Goal: Information Seeking & Learning: Learn about a topic

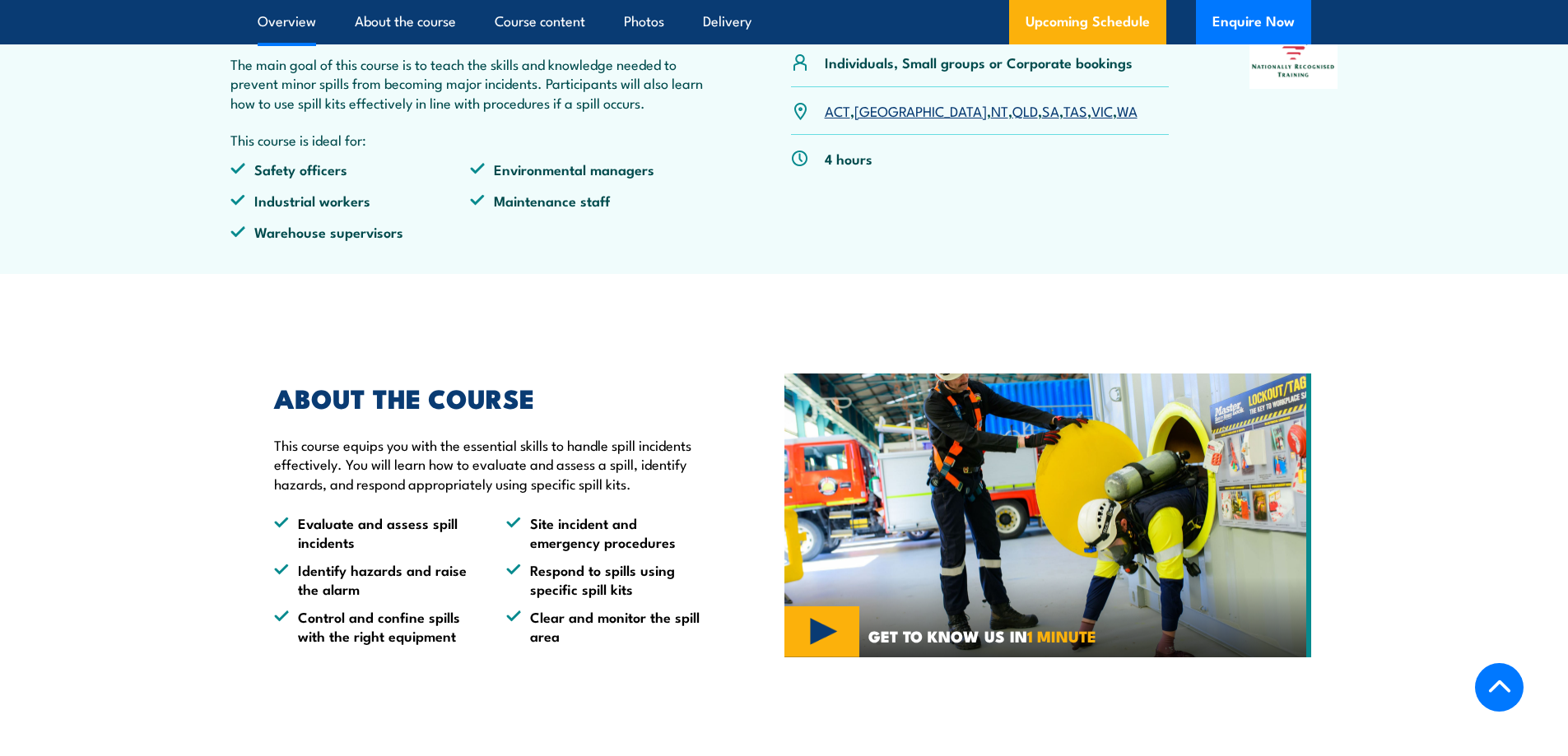
scroll to position [329, 0]
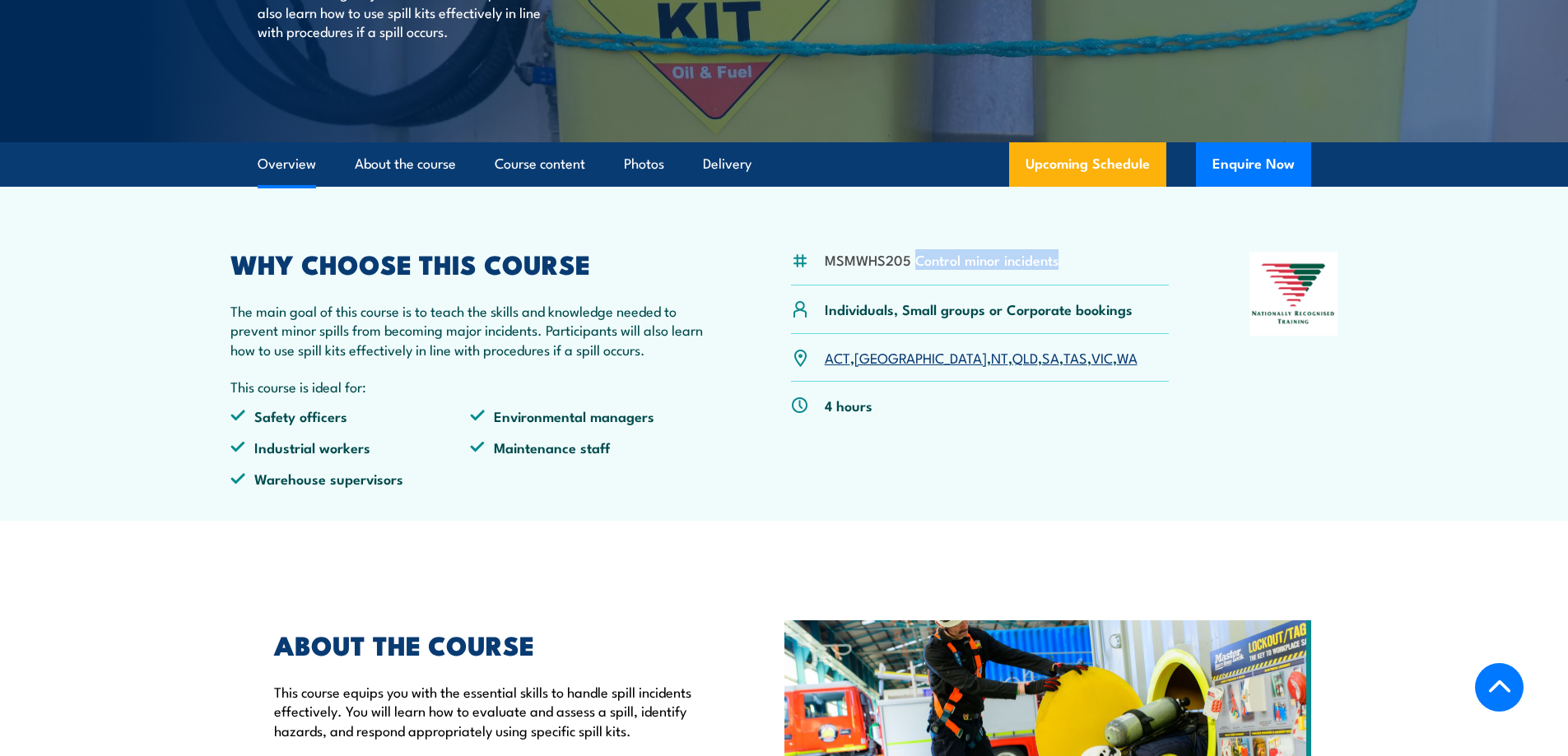
drag, startPoint x: 913, startPoint y: 263, endPoint x: 1081, endPoint y: 263, distance: 168.0
click at [1081, 263] on div "MSMWHS205 Control minor incidents" at bounding box center [980, 268] width 379 height 34
click at [1252, 482] on div at bounding box center [1293, 376] width 89 height 249
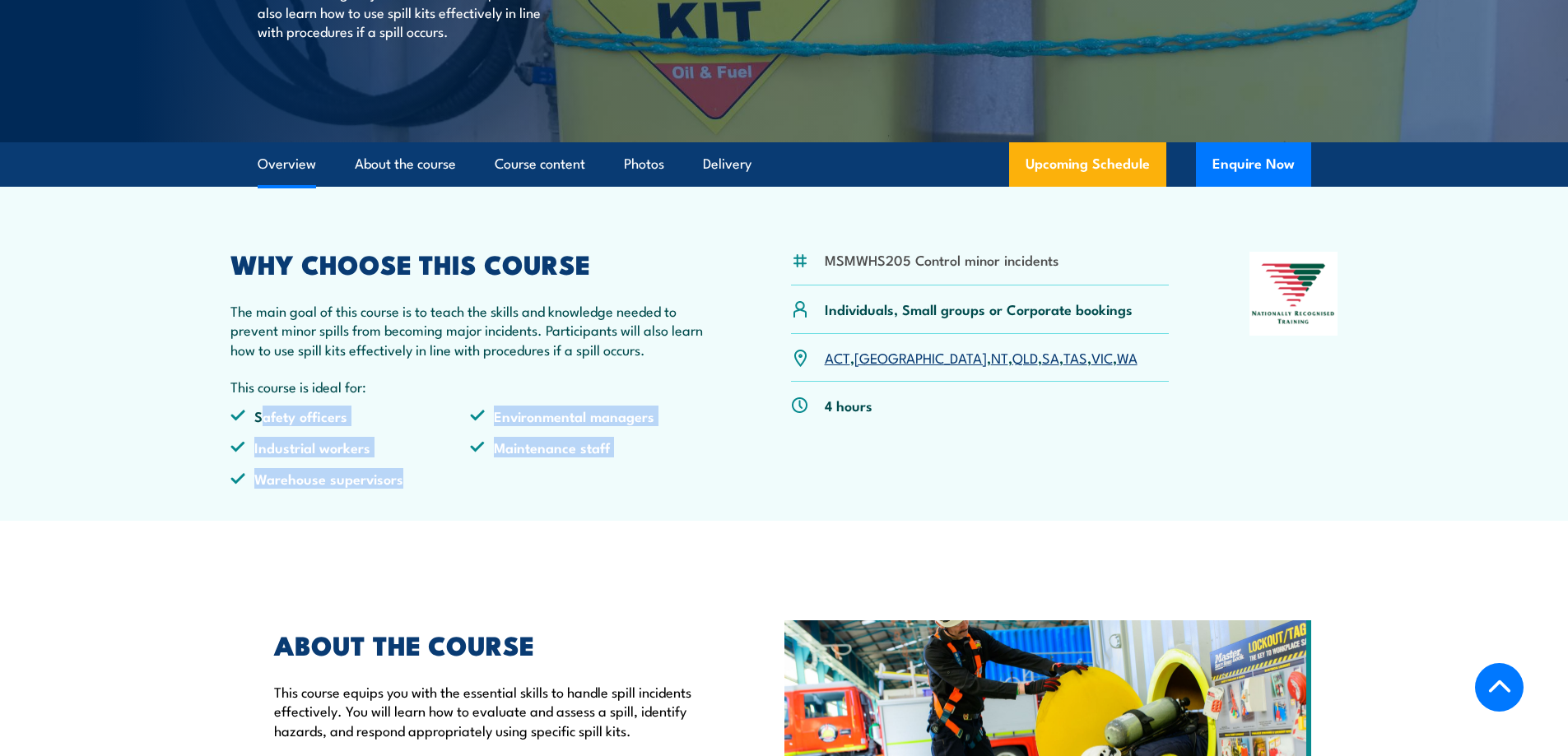
drag, startPoint x: 423, startPoint y: 491, endPoint x: 259, endPoint y: 400, distance: 187.6
click at [259, 400] on div "WHY CHOOSE THIS COURSE The main goal of this course is to teach the skills and …" at bounding box center [470, 376] width 480 height 249
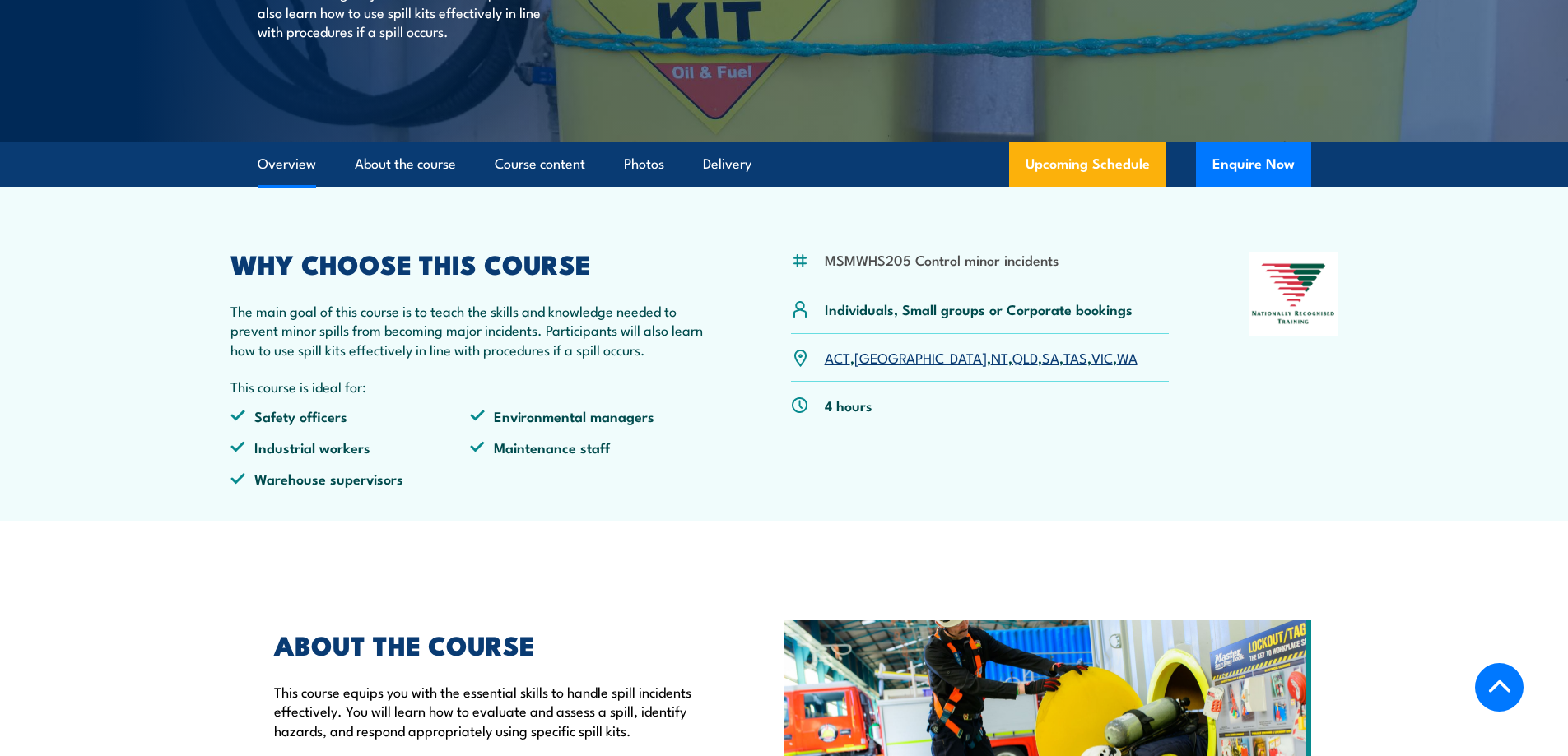
click at [467, 320] on p "The main goal of this course is to teach the skills and knowledge needed to pre…" at bounding box center [470, 330] width 480 height 57
click at [383, 164] on link "About the course" at bounding box center [406, 164] width 102 height 43
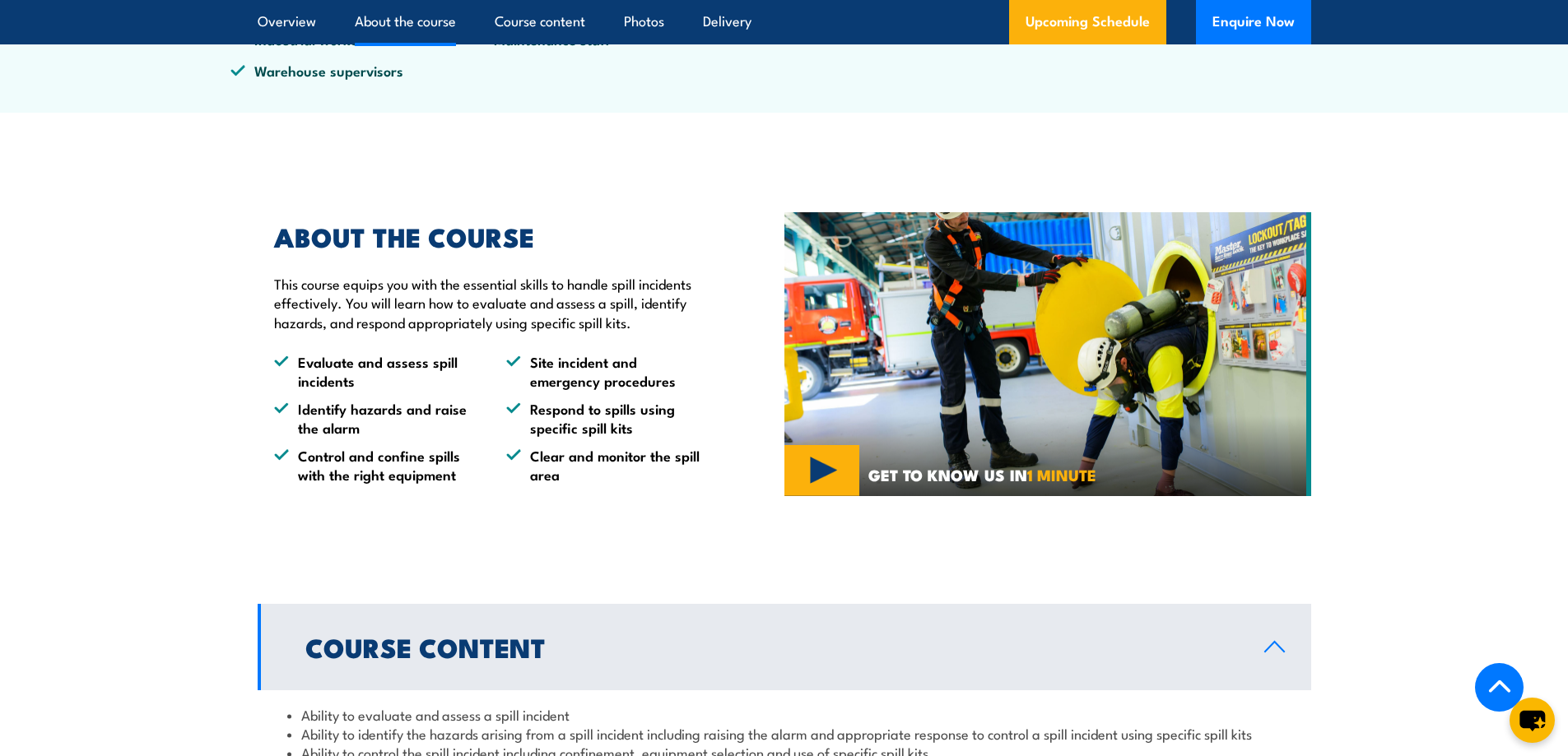
scroll to position [818, 0]
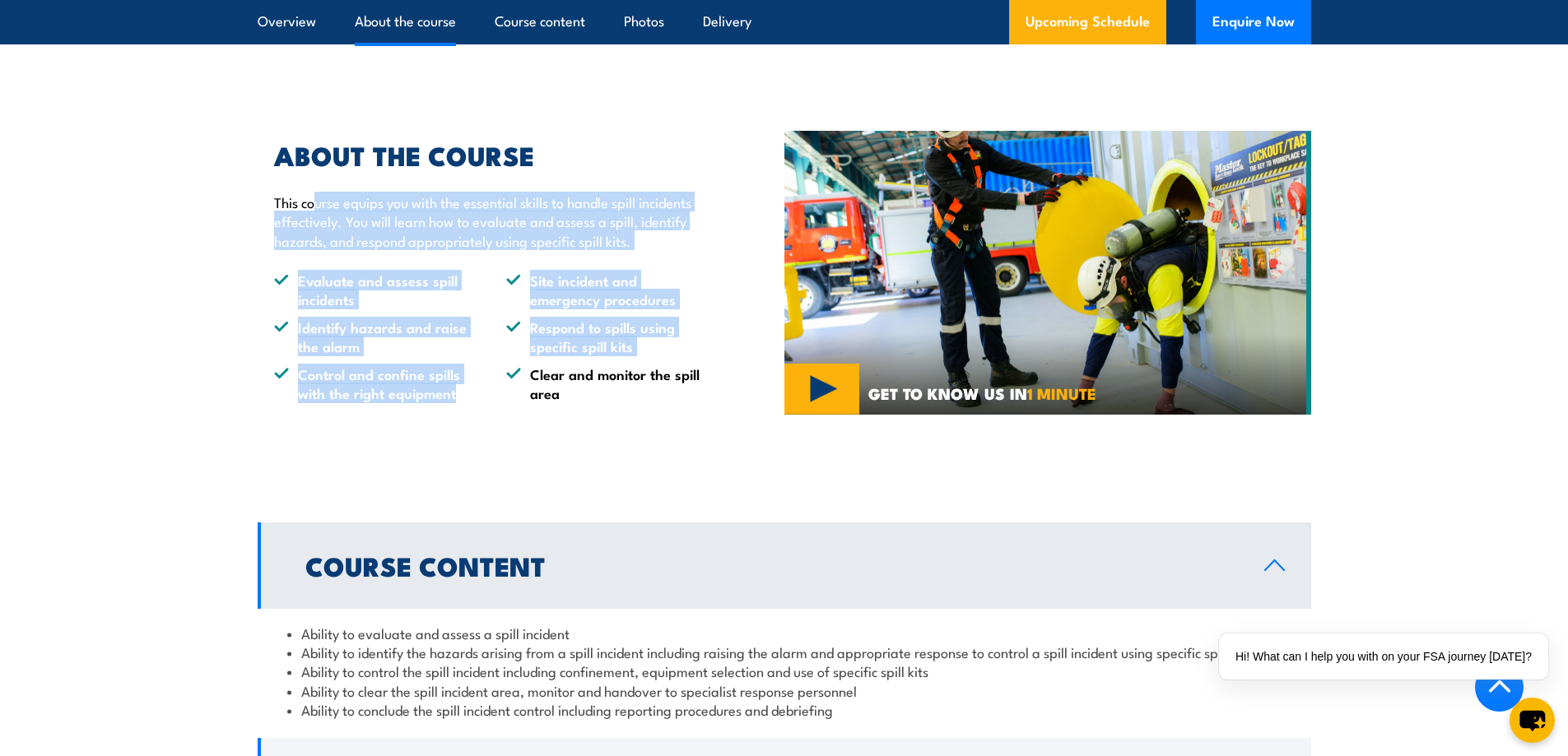
drag, startPoint x: 317, startPoint y: 207, endPoint x: 461, endPoint y: 408, distance: 247.3
click at [460, 409] on div "ABOUT THE COURSE This course equips you with the essential skills to handle spi…" at bounding box center [520, 273] width 527 height 342
click at [671, 298] on li "Site incident and emergency procedures" at bounding box center [607, 290] width 202 height 38
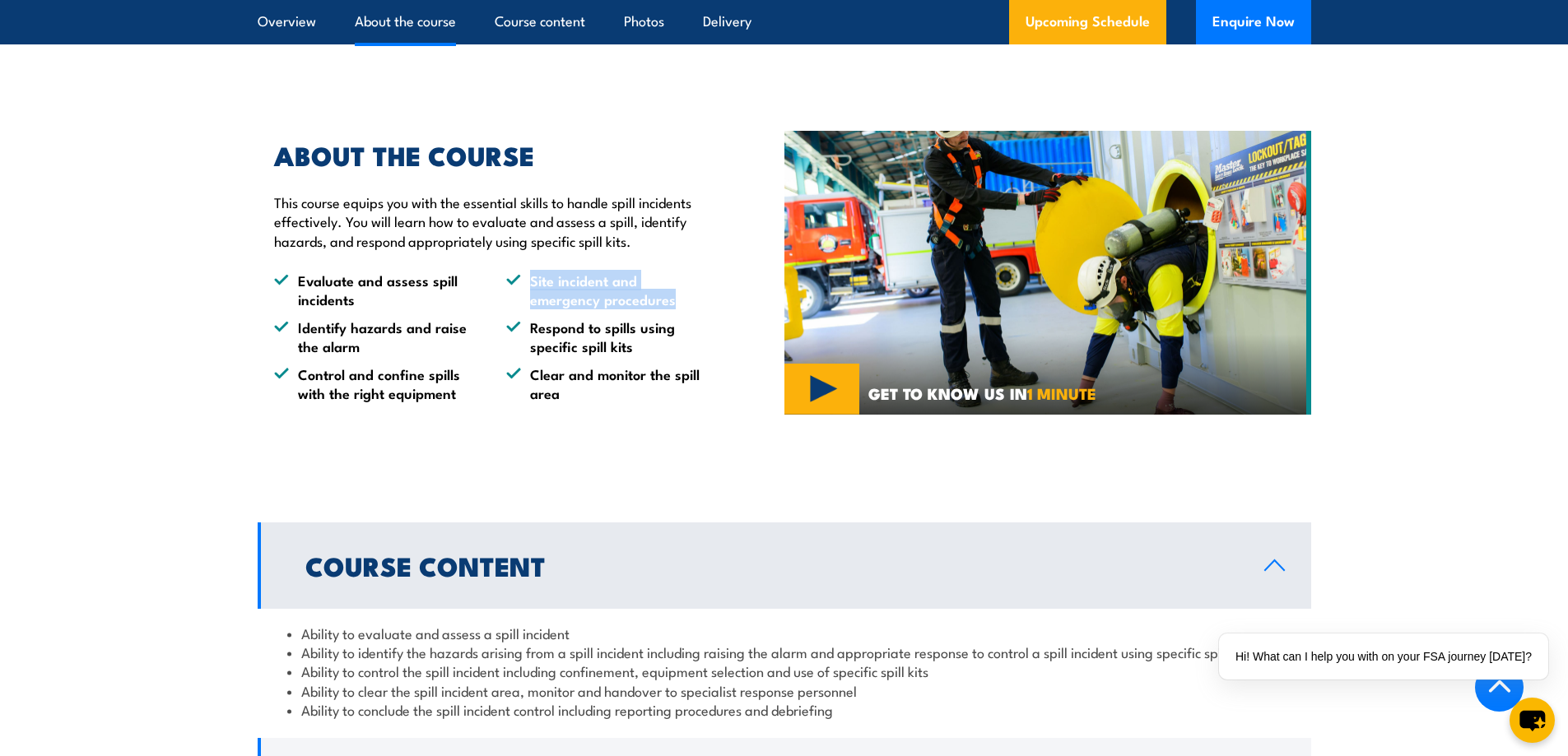
drag, startPoint x: 639, startPoint y: 301, endPoint x: 591, endPoint y: 308, distance: 48.5
click at [523, 275] on li "Site incident and emergency procedures" at bounding box center [607, 290] width 202 height 38
click at [670, 339] on li "Respond to spills using specific spill kits" at bounding box center [607, 337] width 202 height 38
drag, startPoint x: 666, startPoint y: 350, endPoint x: 621, endPoint y: 399, distance: 66.5
click at [536, 269] on div "ABOUT THE COURSE This course equips you with the essential skills to handle spi…" at bounding box center [483, 273] width 451 height 260
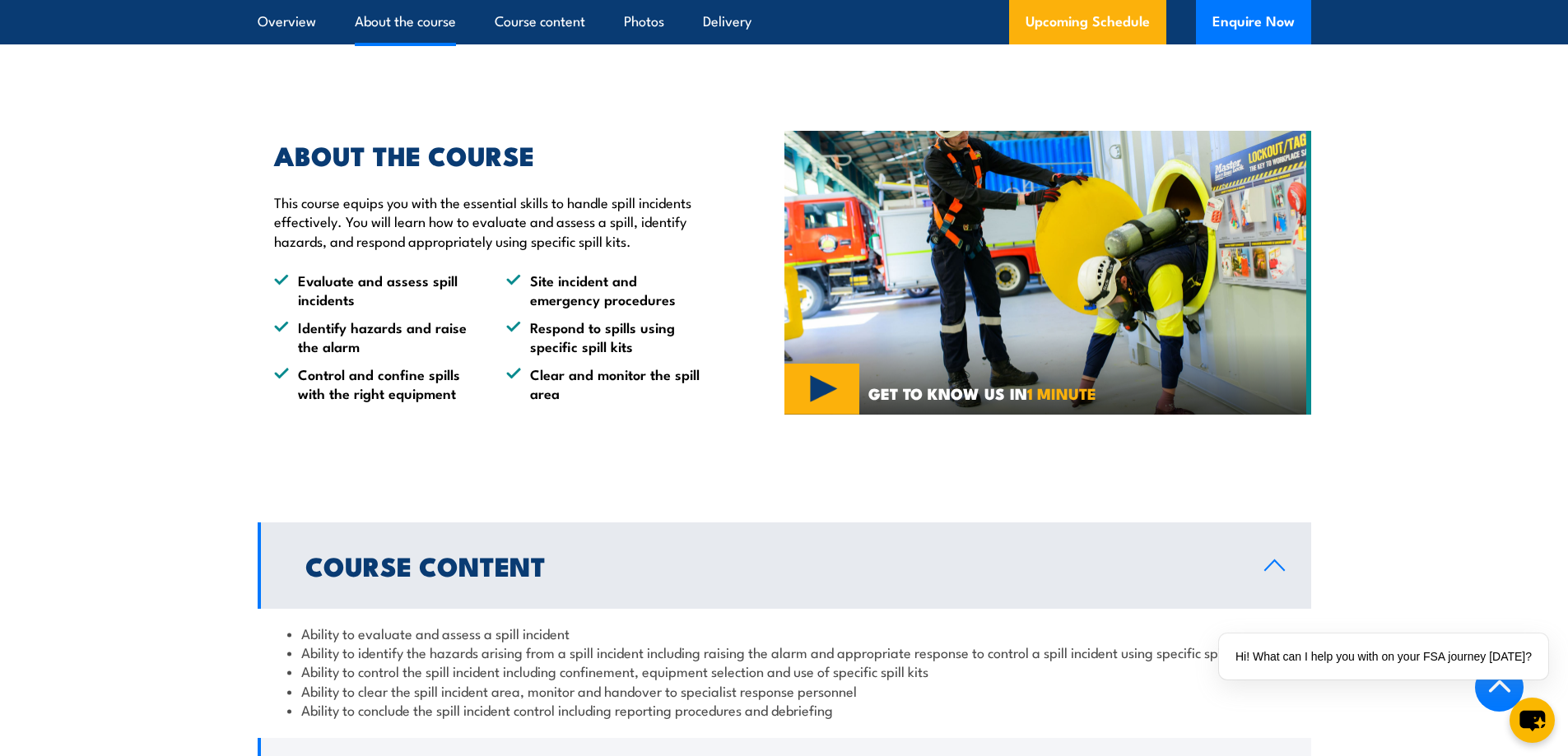
click at [647, 413] on div "ABOUT THE COURSE This course equips you with the essential skills to handle spi…" at bounding box center [520, 273] width 527 height 342
drag, startPoint x: 614, startPoint y: 402, endPoint x: 567, endPoint y: 380, distance: 51.9
click at [567, 380] on li "Clear and monitor the spill area" at bounding box center [607, 384] width 202 height 38
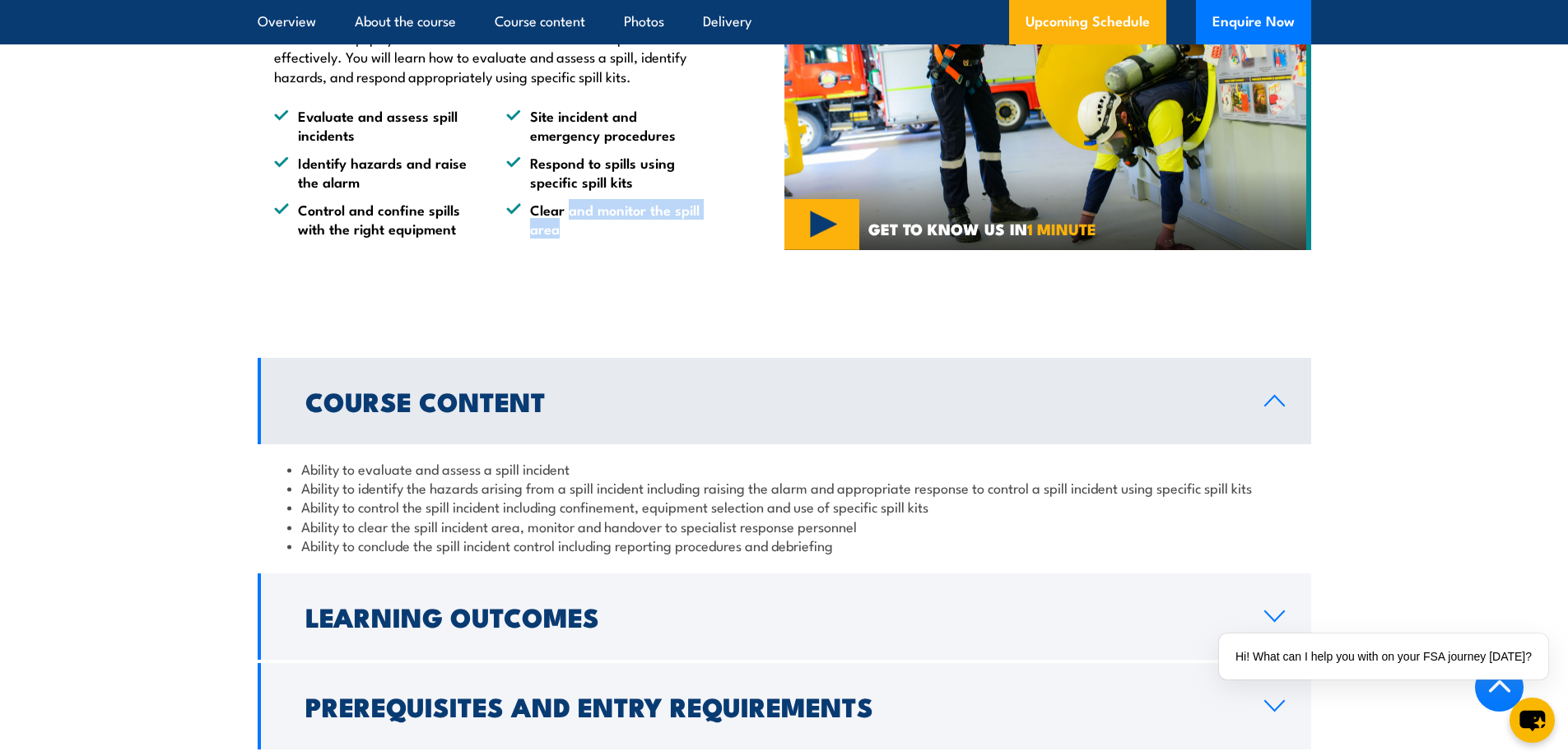
scroll to position [1066, 0]
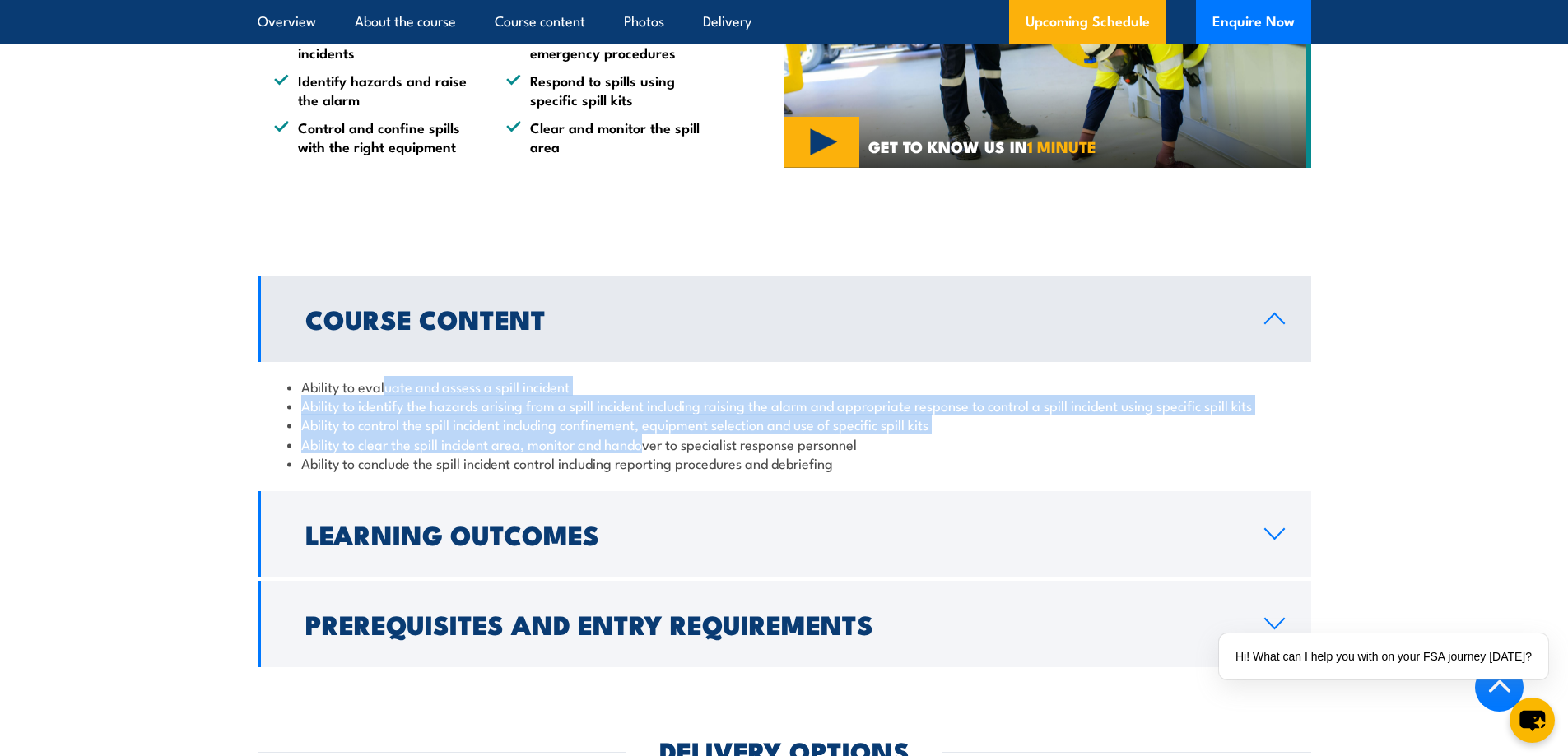
drag, startPoint x: 387, startPoint y: 391, endPoint x: 646, endPoint y: 437, distance: 263.1
click at [646, 437] on ul "Ability to evaluate and assess a spill incident Ability to identify the hazards…" at bounding box center [784, 425] width 994 height 97
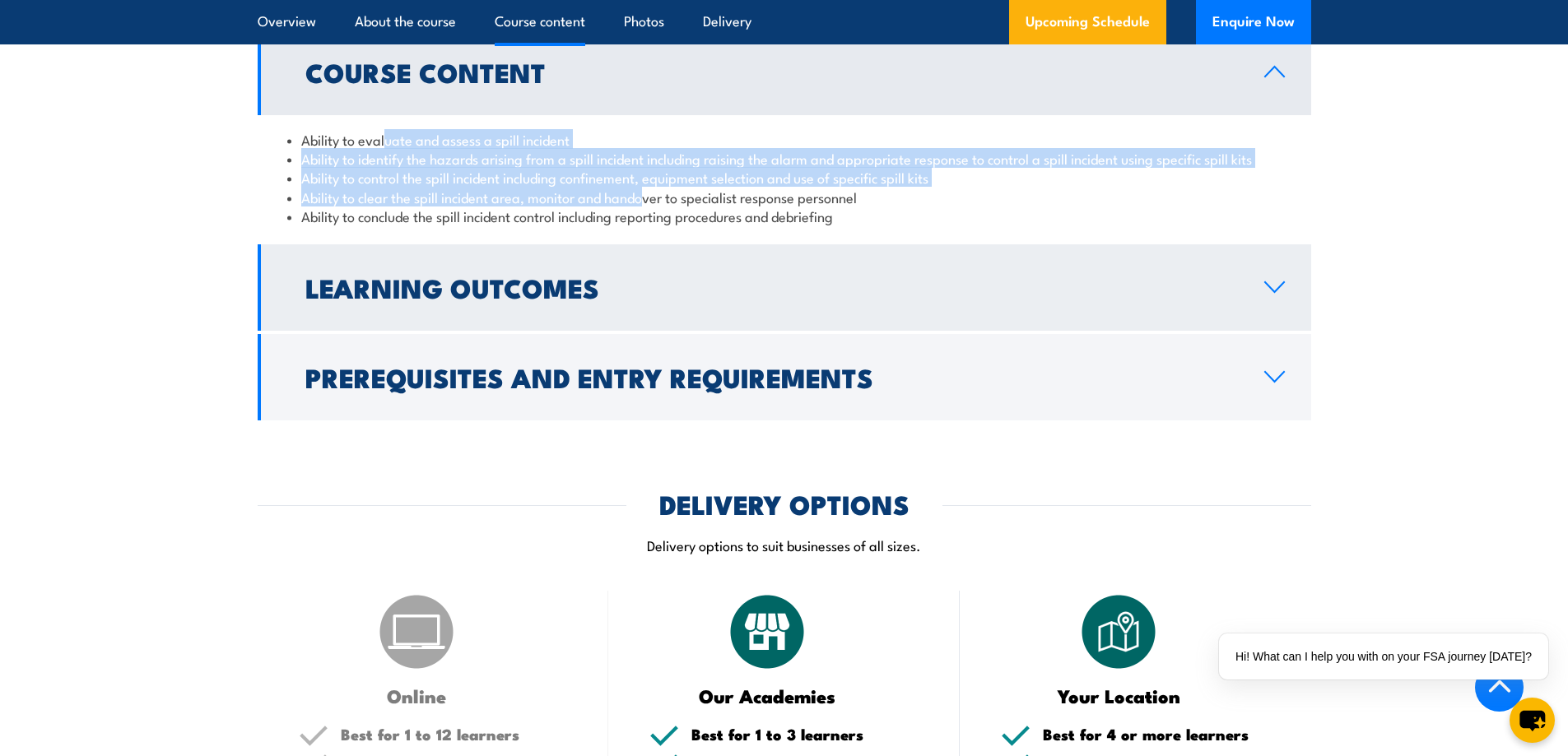
click at [1274, 276] on link "Learning Outcomes" at bounding box center [784, 288] width 1053 height 87
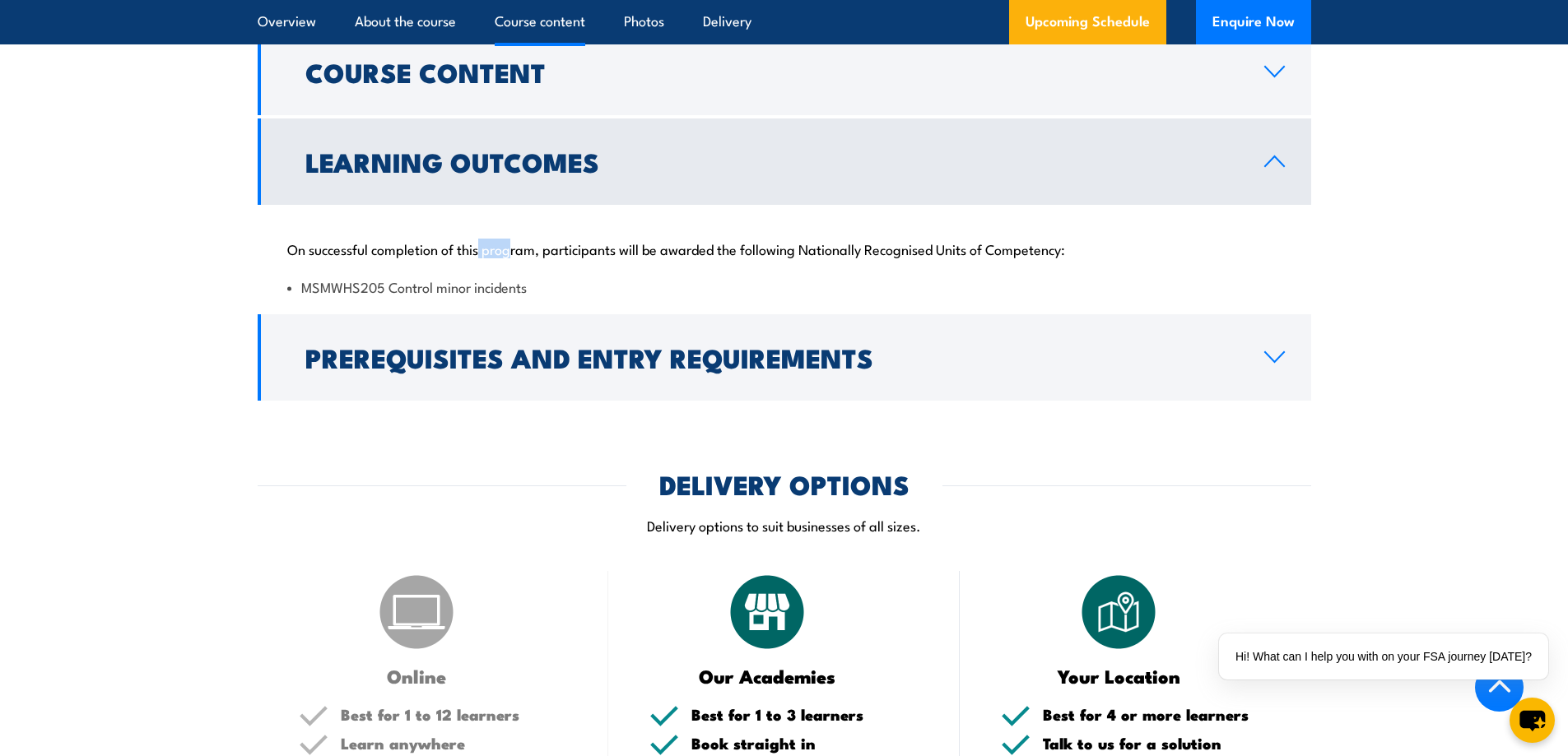
drag, startPoint x: 511, startPoint y: 239, endPoint x: 522, endPoint y: 239, distance: 11.0
click at [521, 241] on p "On successful completion of this program, participants will be awarded the foll…" at bounding box center [784, 249] width 994 height 17
click at [703, 263] on div "On successful completion of this program, participants will be awarded the foll…" at bounding box center [784, 258] width 1053 height 107
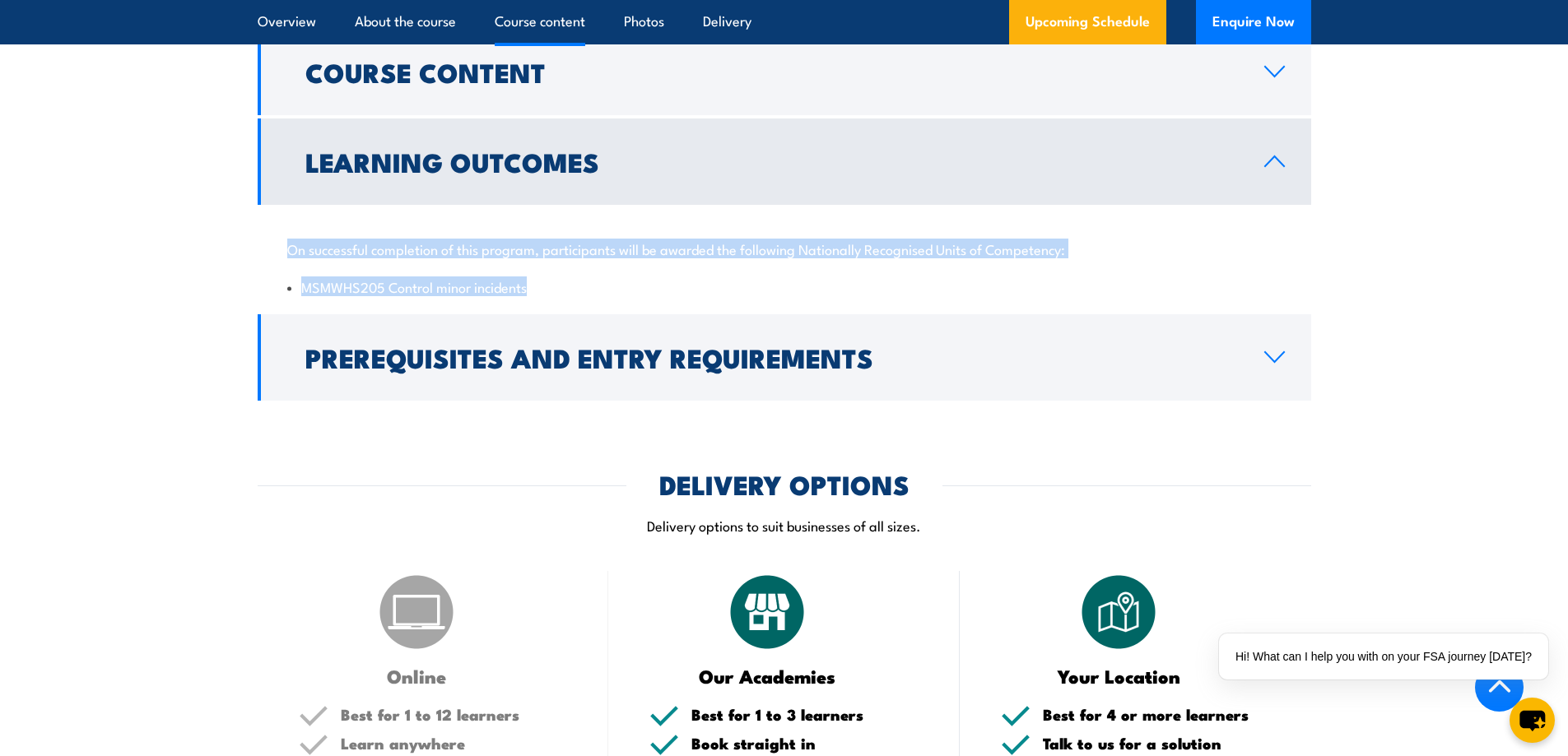
drag, startPoint x: 555, startPoint y: 291, endPoint x: 416, endPoint y: 275, distance: 139.9
click at [284, 246] on div "On successful completion of this program, participants will be awarded the foll…" at bounding box center [784, 258] width 1053 height 107
click at [804, 284] on li "MSMWHS205 Control minor incidents" at bounding box center [784, 286] width 994 height 19
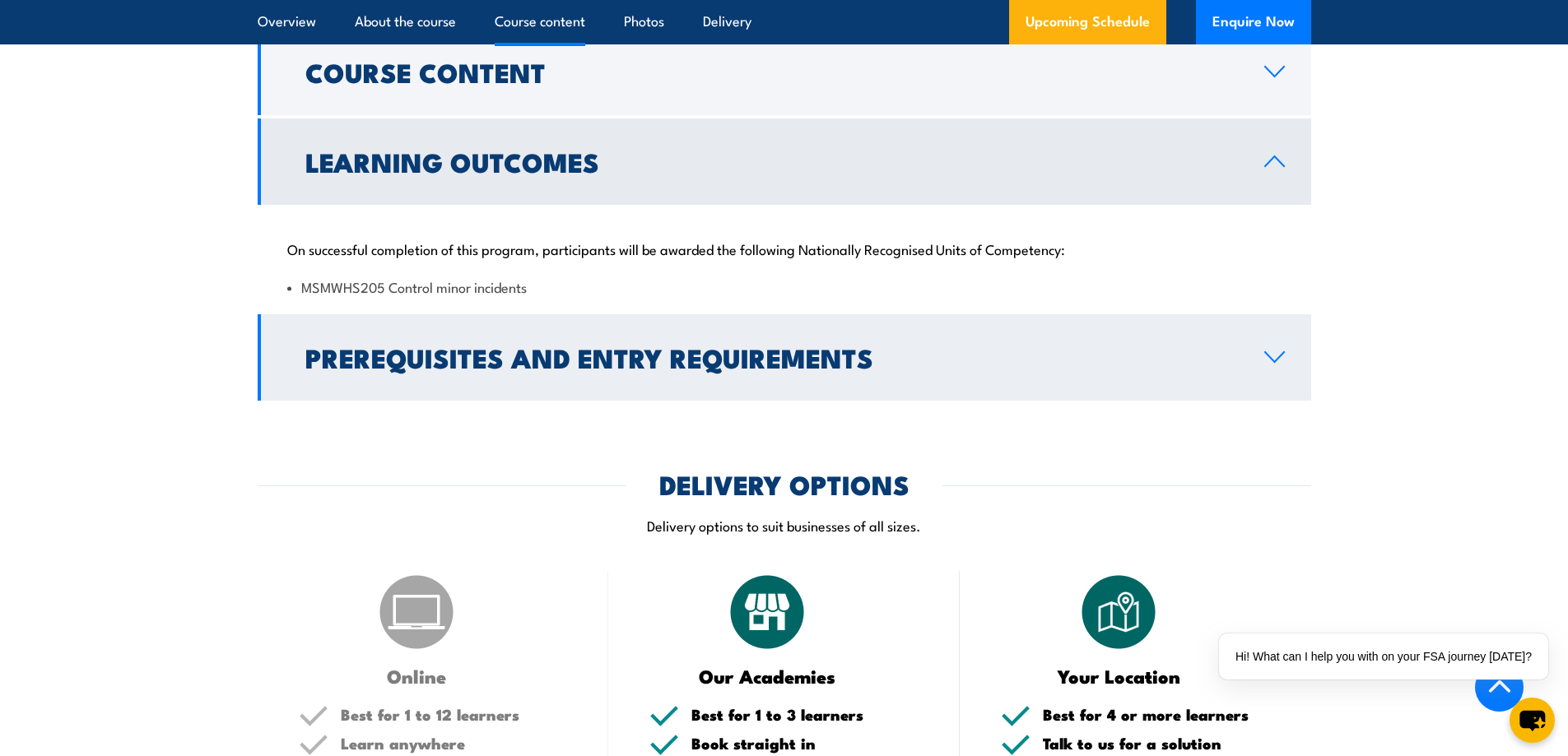
click at [1245, 356] on link "Prerequisites and Entry Requirements" at bounding box center [784, 358] width 1053 height 87
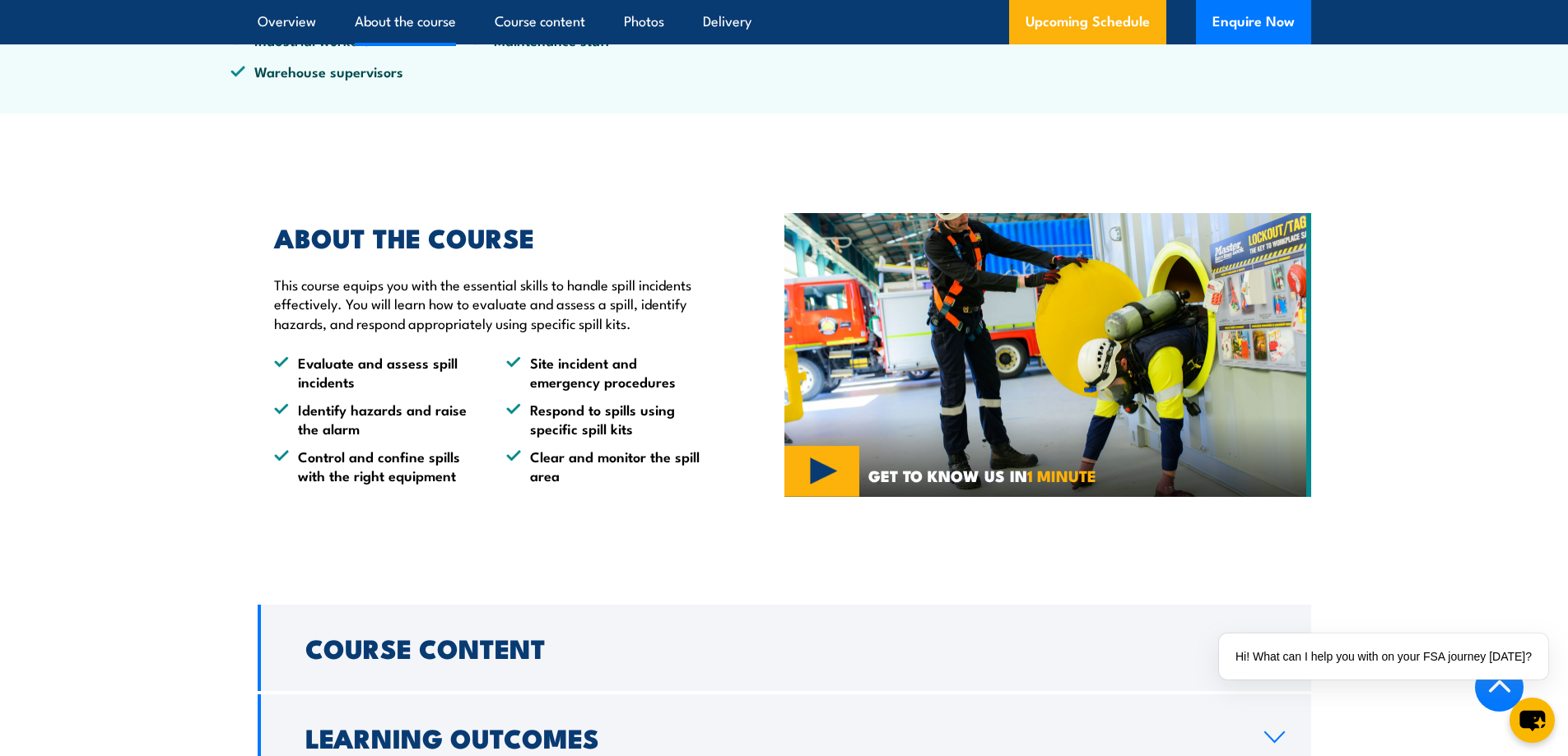
scroll to position [850, 0]
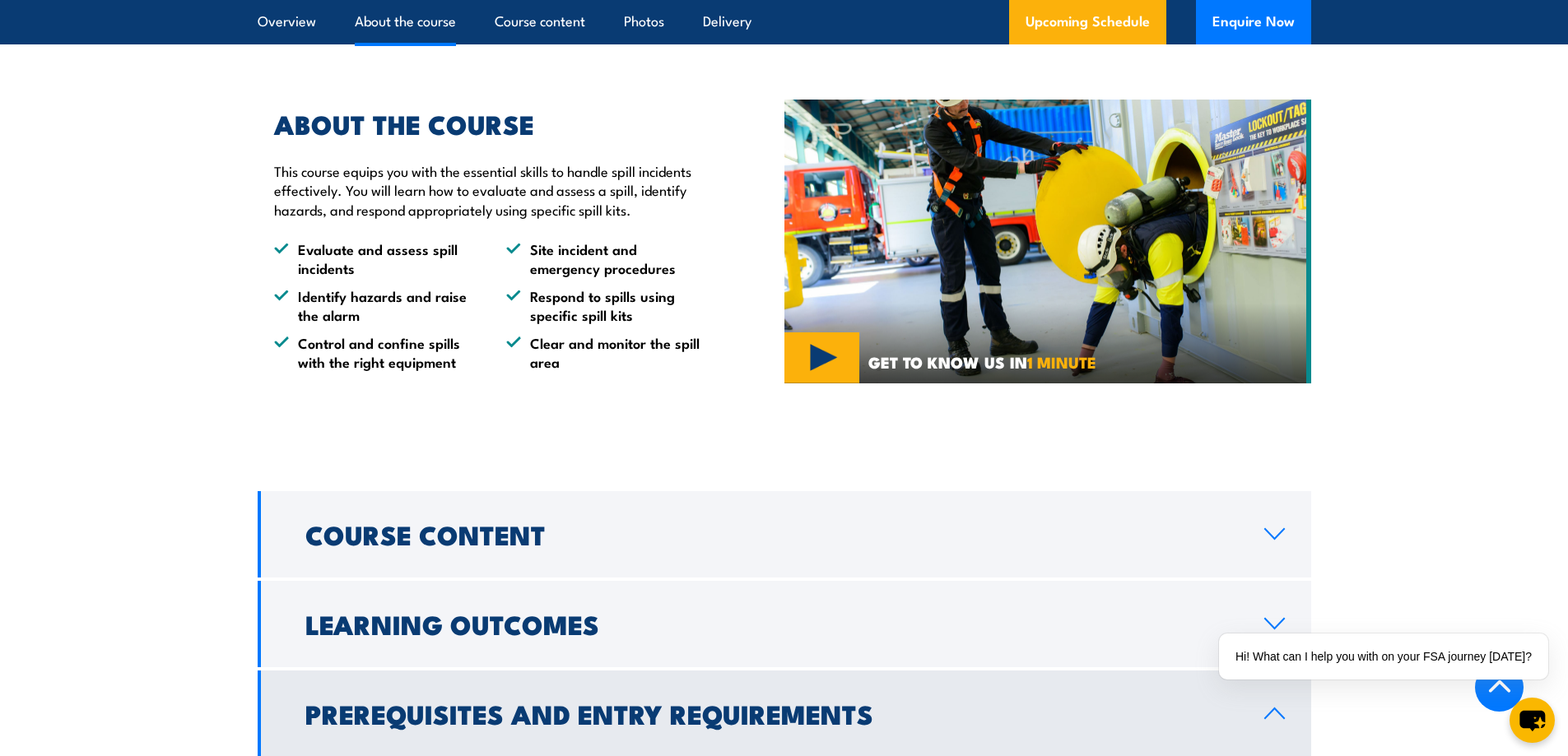
scroll to position [818, 0]
